Goal: Transaction & Acquisition: Obtain resource

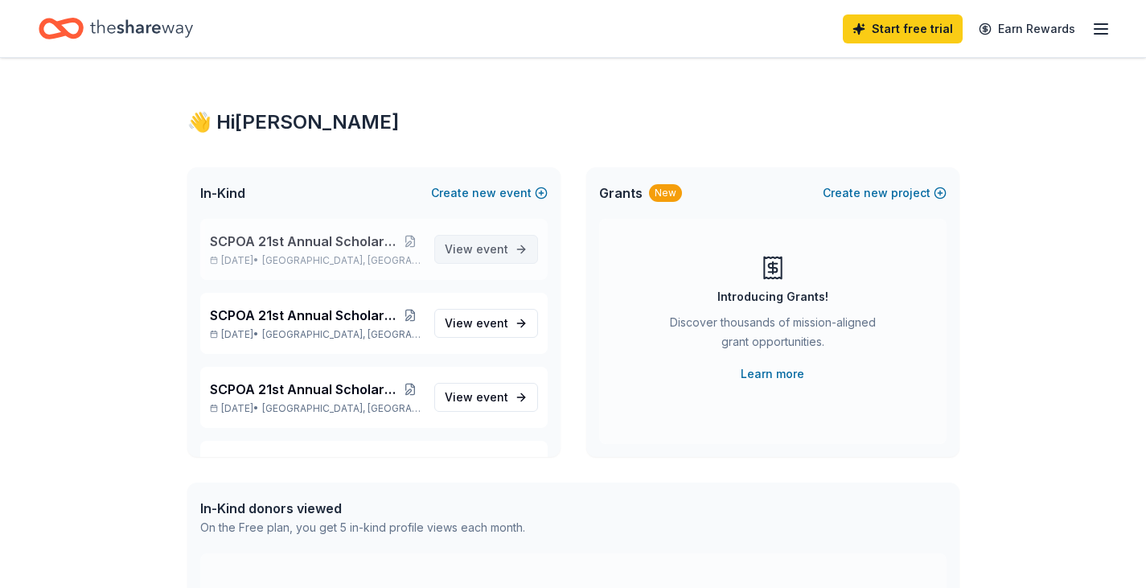
click at [476, 248] on span "event" at bounding box center [492, 249] width 32 height 14
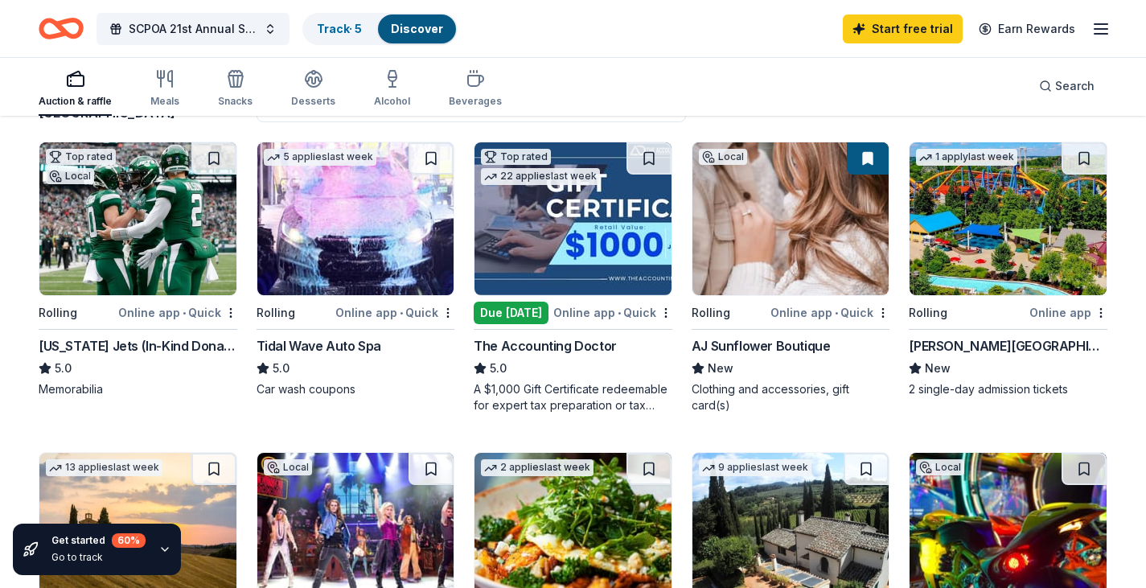
scroll to position [161, 0]
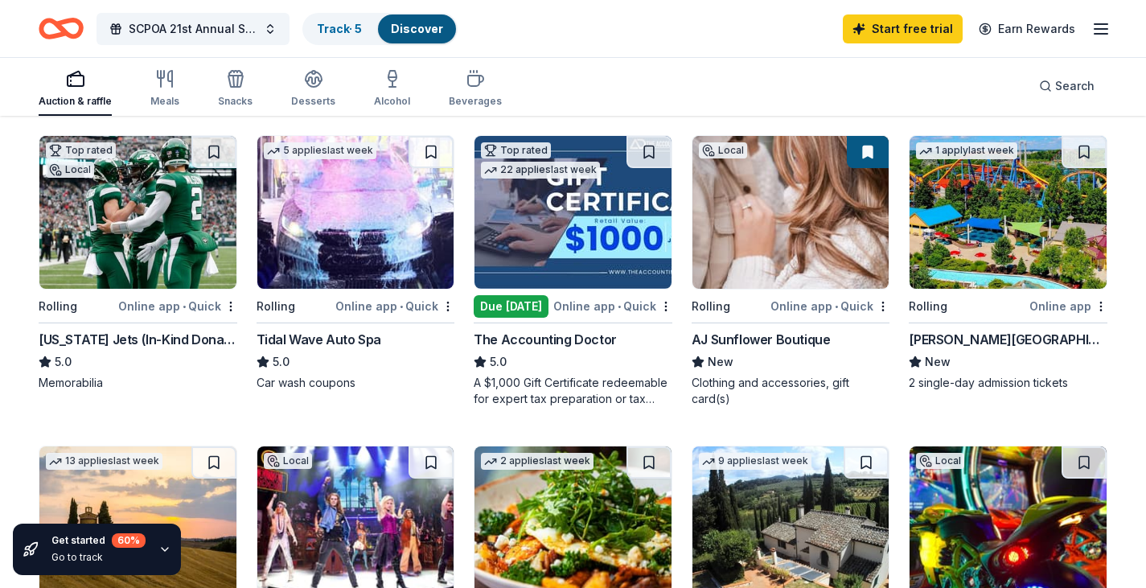
click at [191, 335] on div "[US_STATE] Jets (In-Kind Donation)" at bounding box center [138, 339] width 199 height 19
